Goal: Task Accomplishment & Management: Manage account settings

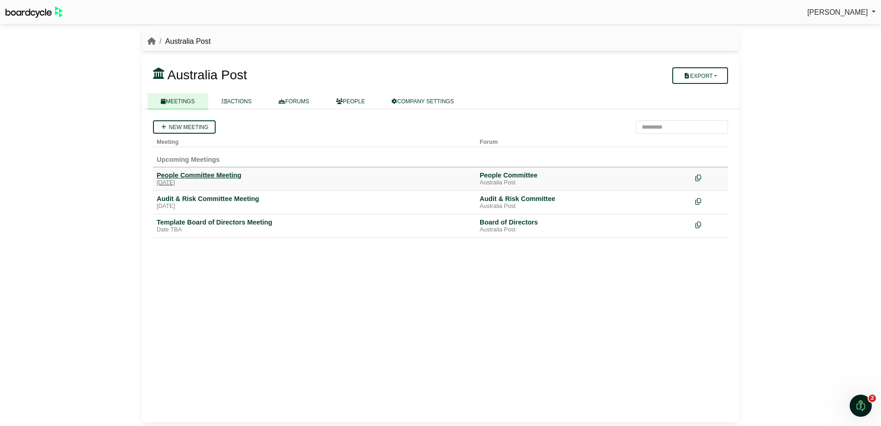
drag, startPoint x: 0, startPoint y: 0, endPoint x: 230, endPoint y: 174, distance: 288.1
click at [230, 174] on div "People Committee Meeting" at bounding box center [315, 175] width 316 height 8
